Goal: Information Seeking & Learning: Compare options

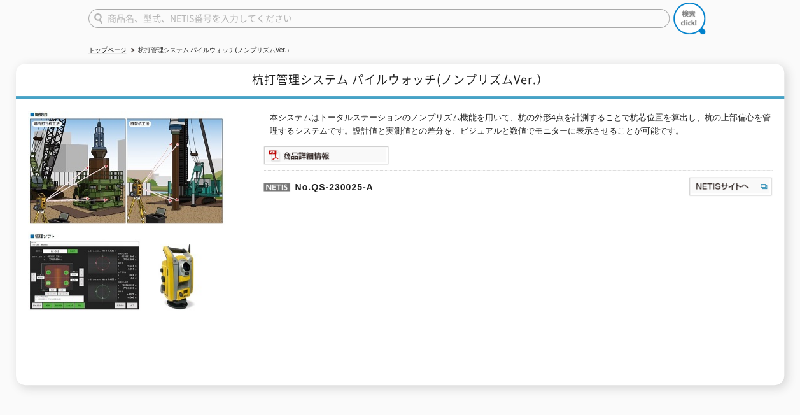
scroll to position [56, 0]
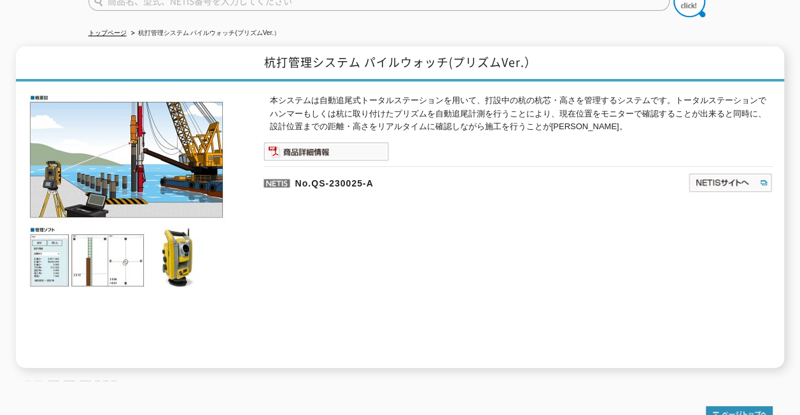
scroll to position [191, 0]
